Goal: Check status: Check status

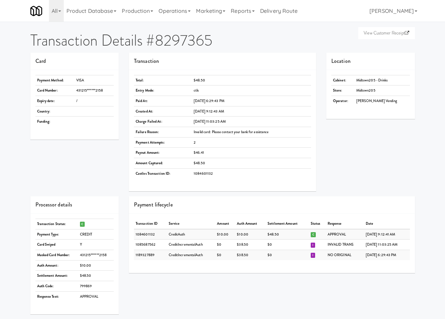
scroll to position [79, 0]
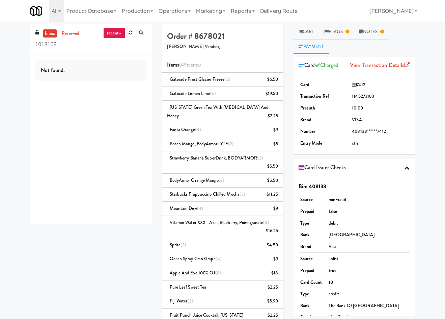
scroll to position [51, 0]
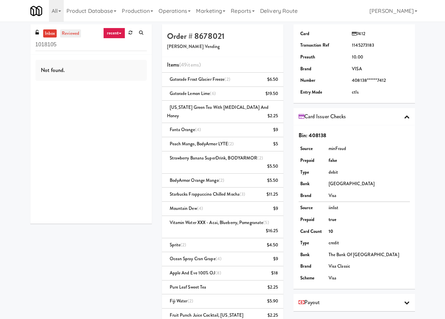
click at [69, 34] on link "reviewed" at bounding box center [70, 33] width 21 height 8
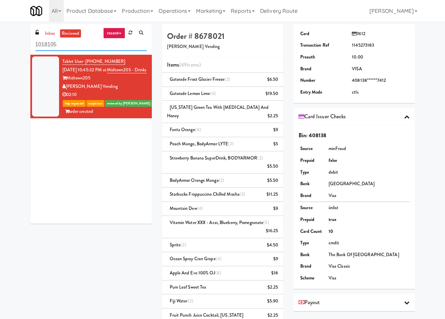
click at [88, 46] on input "1018105" at bounding box center [90, 44] width 111 height 12
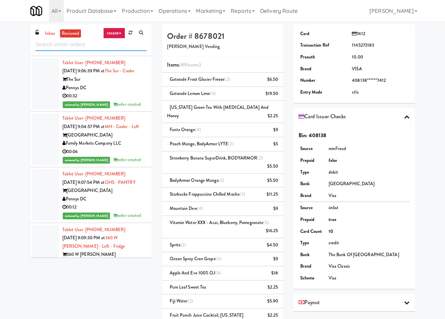
scroll to position [2327, 0]
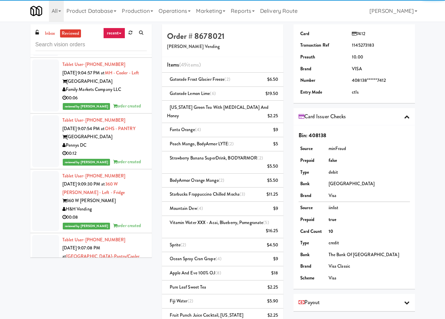
click at [130, 213] on div "H&H Vending" at bounding box center [104, 209] width 84 height 8
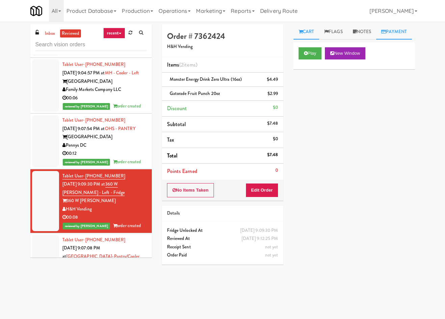
drag, startPoint x: 317, startPoint y: 50, endPoint x: 355, endPoint y: 66, distance: 40.4
click at [376, 40] on link "Payment" at bounding box center [394, 31] width 36 height 15
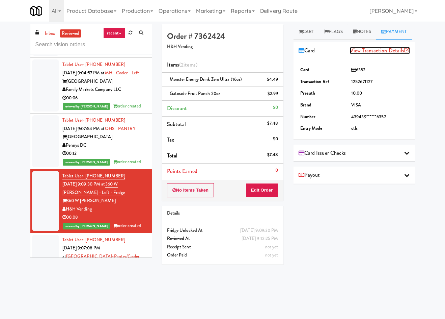
click at [379, 54] on link "View Transaction Details" at bounding box center [380, 51] width 60 height 8
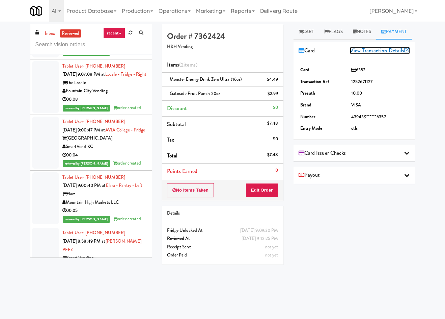
scroll to position [3194, 0]
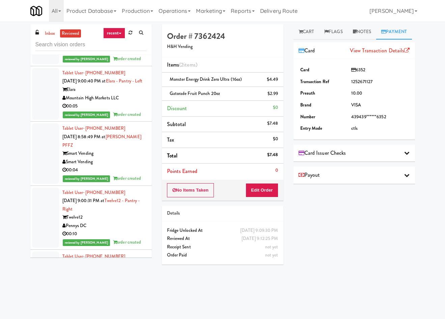
click at [139, 94] on div "Elara" at bounding box center [104, 89] width 84 height 8
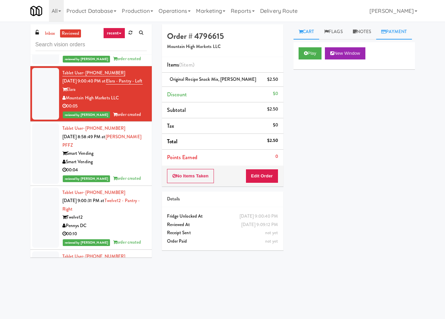
click at [376, 40] on link "Payment" at bounding box center [394, 31] width 36 height 15
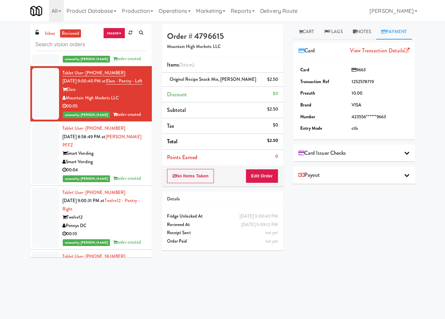
click at [393, 56] on div "View Transaction Details" at bounding box center [380, 51] width 60 height 10
click at [393, 54] on link "View Transaction Details" at bounding box center [380, 51] width 60 height 8
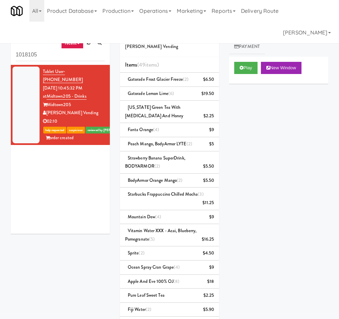
click at [243, 76] on div "Play New Window" at bounding box center [278, 70] width 99 height 27
click at [248, 67] on button "Play" at bounding box center [245, 68] width 23 height 12
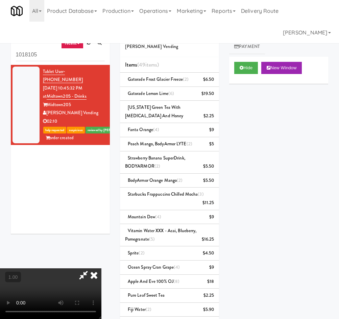
click at [101, 268] on video at bounding box center [50, 293] width 101 height 51
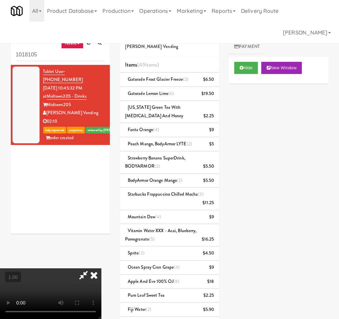
click at [90, 281] on video at bounding box center [50, 293] width 101 height 51
click at [23, 268] on video at bounding box center [50, 293] width 101 height 51
click at [101, 268] on icon at bounding box center [93, 275] width 15 height 14
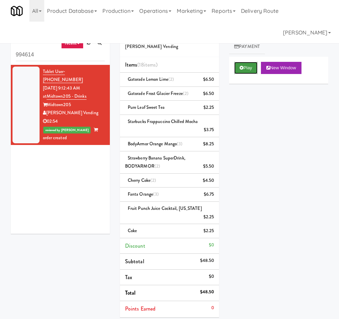
click at [238, 69] on button "Play" at bounding box center [245, 68] width 23 height 12
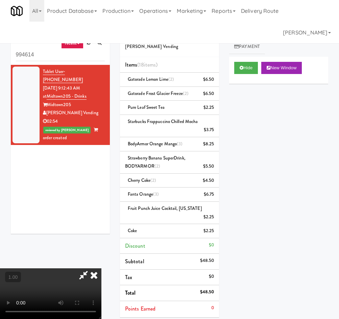
click at [19, 312] on video at bounding box center [50, 293] width 101 height 51
click at [86, 268] on video at bounding box center [50, 293] width 101 height 51
click at [82, 311] on video at bounding box center [50, 293] width 101 height 51
drag, startPoint x: 111, startPoint y: 278, endPoint x: 112, endPoint y: 291, distance: 13.9
click at [101, 278] on video at bounding box center [50, 293] width 101 height 51
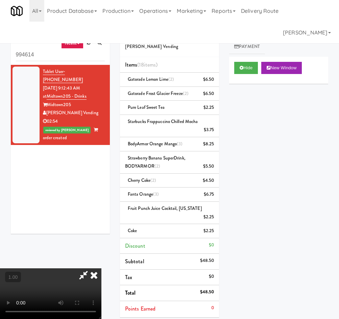
click at [95, 269] on video at bounding box center [50, 293] width 101 height 51
click at [101, 311] on video at bounding box center [50, 293] width 101 height 51
click at [101, 268] on icon at bounding box center [93, 275] width 15 height 14
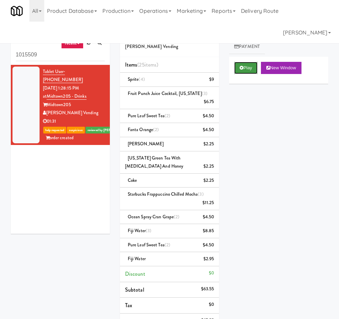
click at [241, 66] on icon at bounding box center [241, 68] width 4 height 4
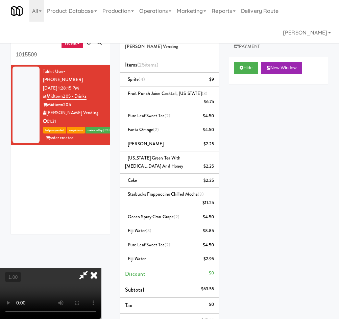
click at [101, 288] on video at bounding box center [50, 293] width 101 height 51
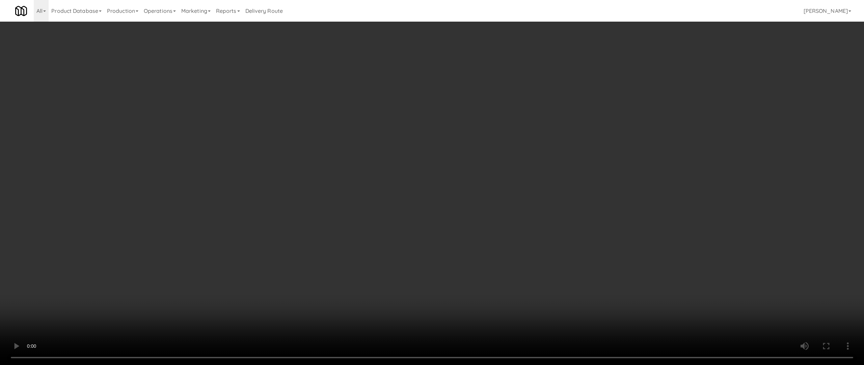
click at [343, 275] on video at bounding box center [432, 182] width 864 height 365
click at [343, 271] on video at bounding box center [432, 182] width 864 height 365
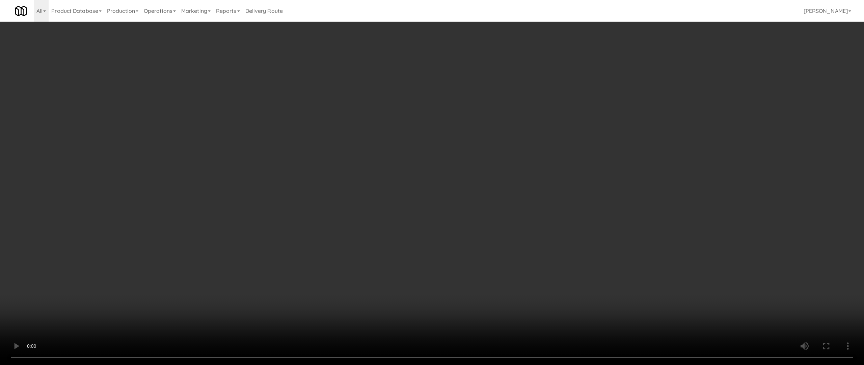
click at [343, 271] on video at bounding box center [432, 182] width 864 height 365
click at [343, 205] on video at bounding box center [432, 182] width 864 height 365
click at [343, 280] on video at bounding box center [432, 182] width 864 height 365
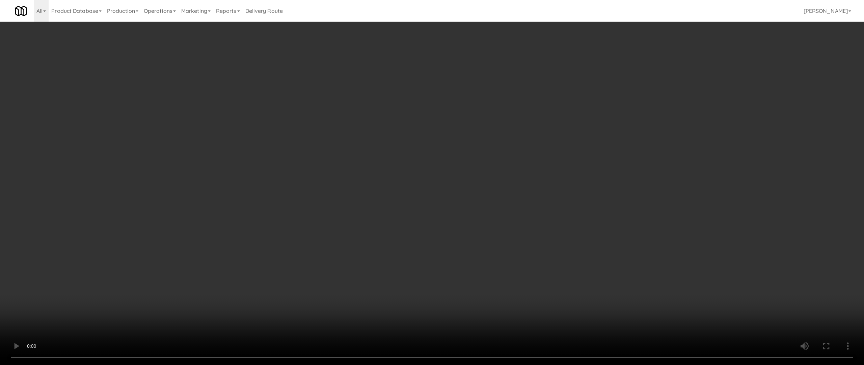
click at [343, 280] on video at bounding box center [432, 182] width 864 height 365
click at [343, 292] on video at bounding box center [432, 182] width 864 height 365
click at [343, 291] on video at bounding box center [432, 182] width 864 height 365
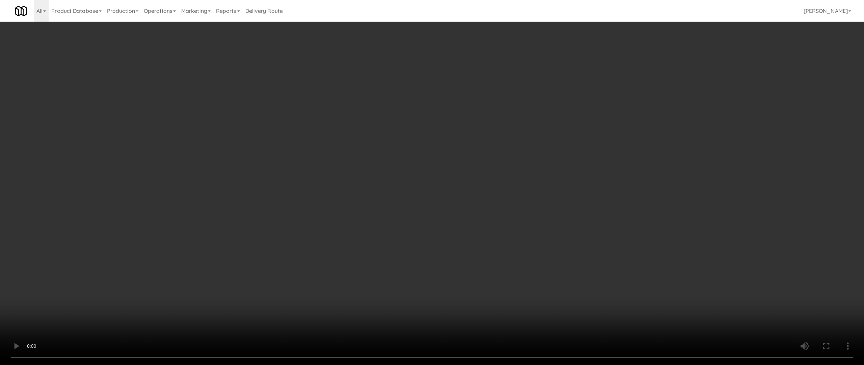
click at [343, 291] on video at bounding box center [432, 182] width 864 height 365
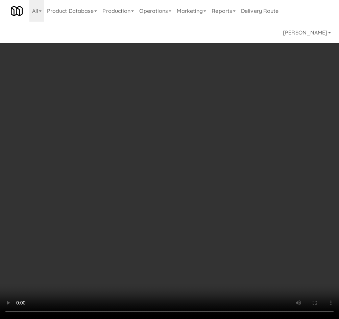
click at [119, 231] on video at bounding box center [169, 159] width 339 height 319
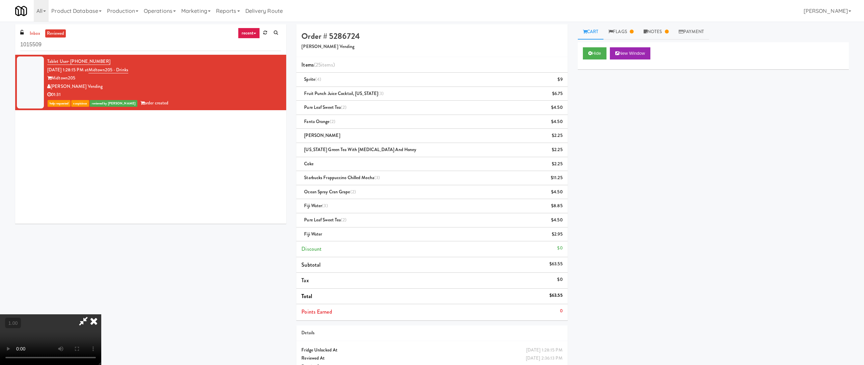
click at [101, 314] on video at bounding box center [50, 339] width 101 height 51
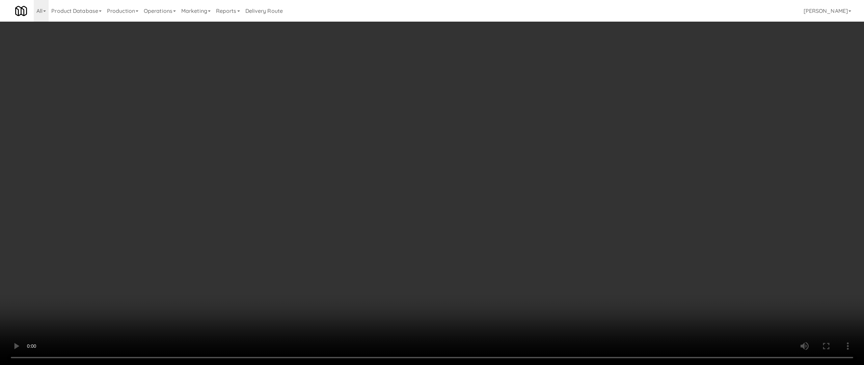
click at [343, 177] on video at bounding box center [432, 182] width 864 height 365
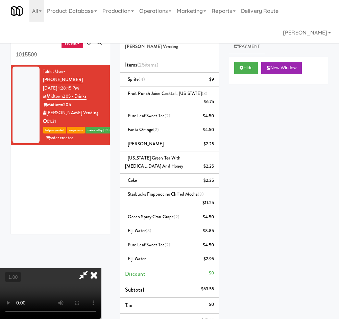
click at [101, 268] on icon at bounding box center [93, 275] width 15 height 14
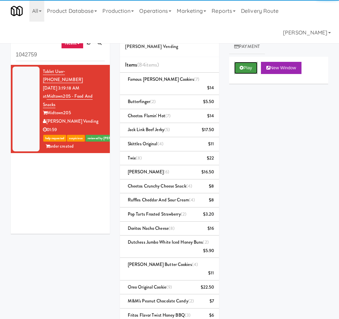
click at [245, 62] on button "Play" at bounding box center [245, 68] width 23 height 12
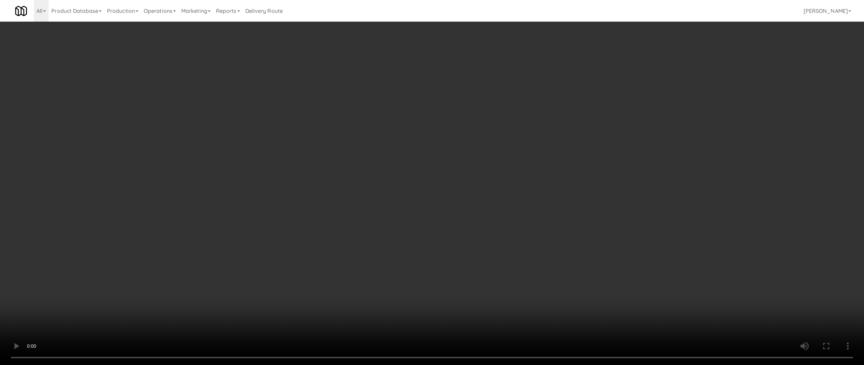
click at [267, 270] on video at bounding box center [432, 182] width 864 height 365
click at [343, 271] on video at bounding box center [432, 182] width 864 height 365
click at [343, 293] on video at bounding box center [432, 182] width 864 height 365
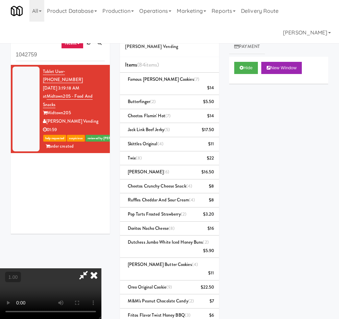
click at [101, 274] on video at bounding box center [50, 293] width 101 height 51
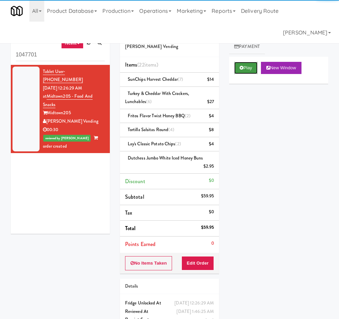
click at [238, 68] on button "Play" at bounding box center [245, 68] width 23 height 12
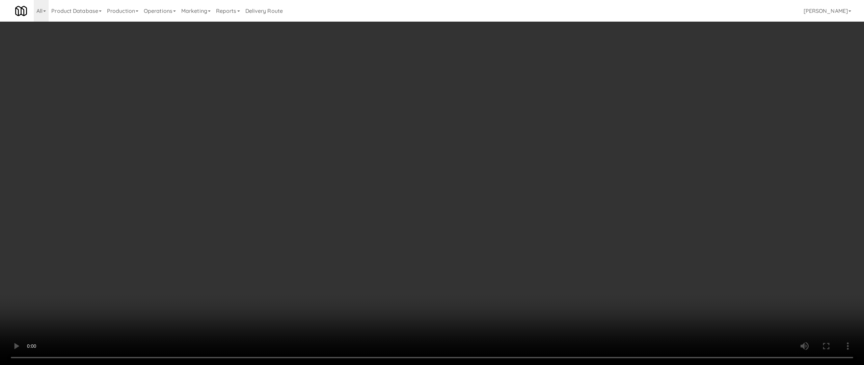
click at [343, 181] on video at bounding box center [432, 182] width 864 height 365
click at [343, 259] on video at bounding box center [432, 182] width 864 height 365
click at [343, 283] on video at bounding box center [432, 182] width 864 height 365
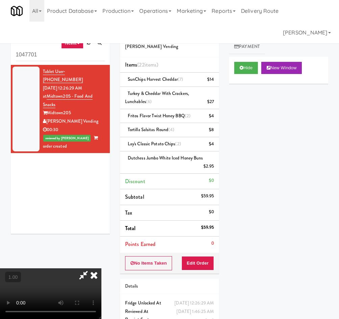
click at [101, 268] on icon at bounding box center [93, 275] width 15 height 14
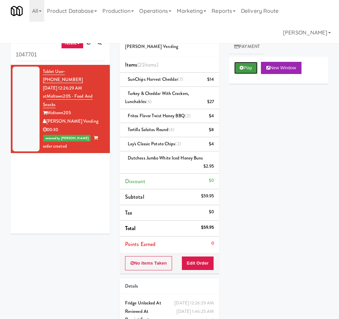
click at [244, 71] on button "Play" at bounding box center [245, 68] width 23 height 12
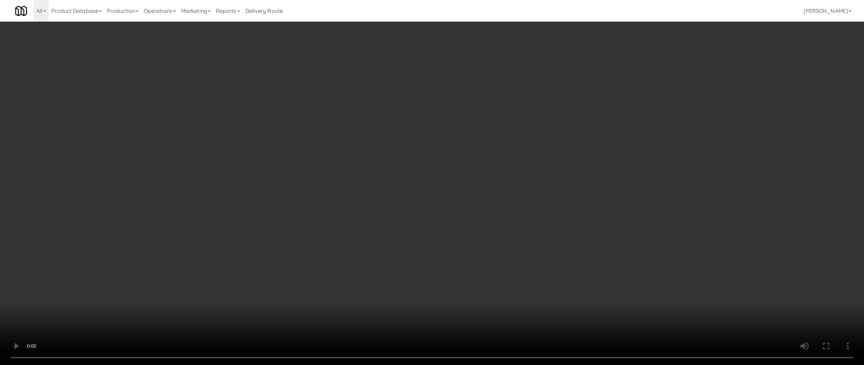
click at [343, 266] on video at bounding box center [432, 182] width 864 height 365
click at [318, 284] on video at bounding box center [432, 182] width 864 height 365
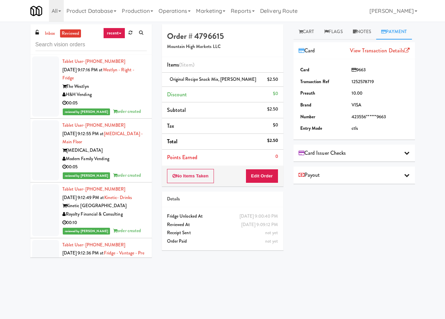
scroll to position [3194, 0]
